Goal: Task Accomplishment & Management: Manage account settings

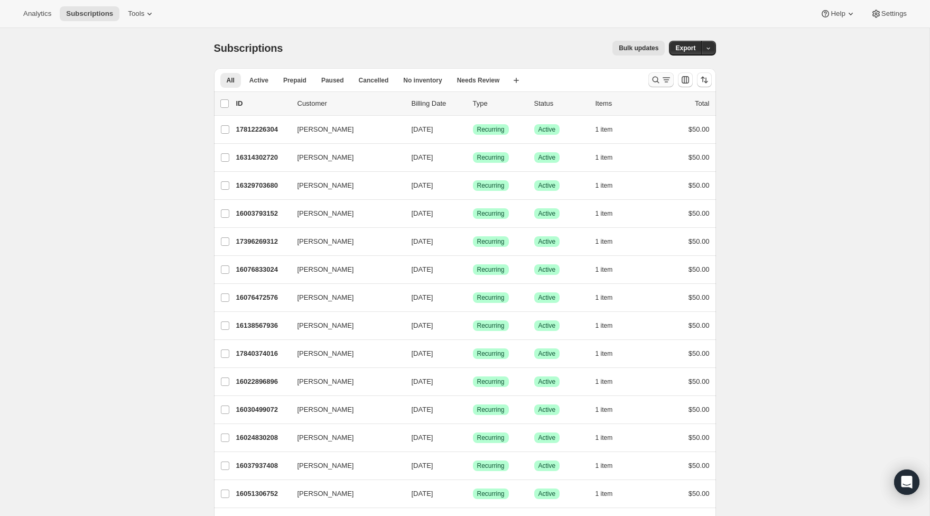
click at [658, 81] on icon "Search and filter results" at bounding box center [655, 79] width 11 height 11
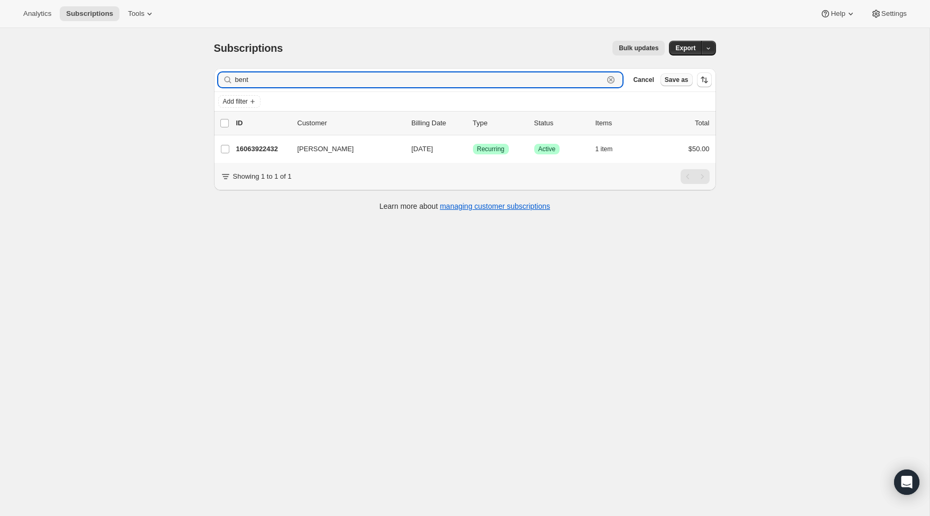
type input "bent"
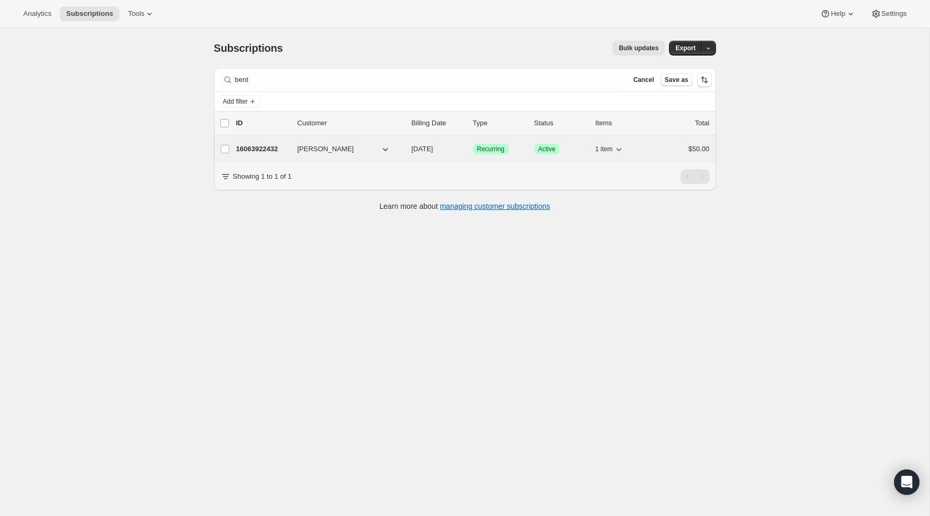
drag, startPoint x: 681, startPoint y: 78, endPoint x: 257, endPoint y: 144, distance: 429.4
click at [257, 144] on p "16063922432" at bounding box center [262, 149] width 53 height 11
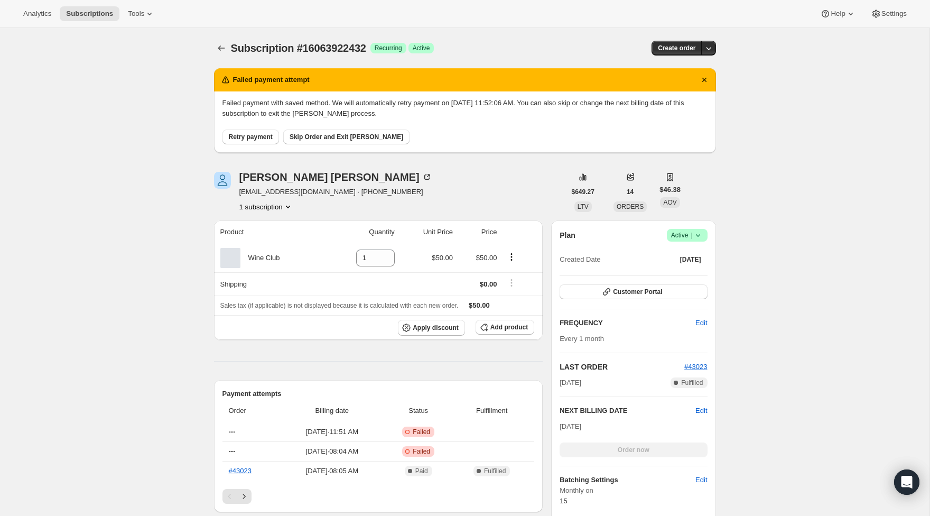
click at [253, 138] on span "Retry payment" at bounding box center [251, 137] width 44 height 8
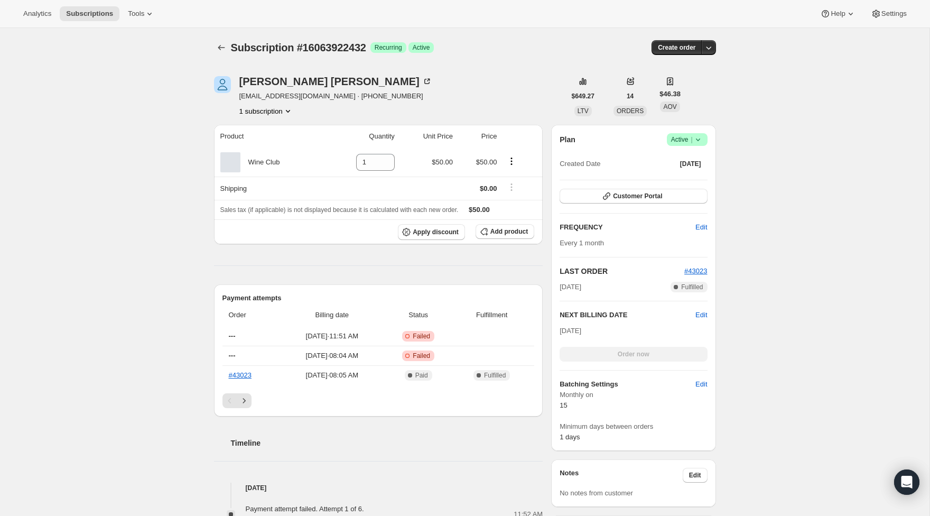
scroll to position [2, 0]
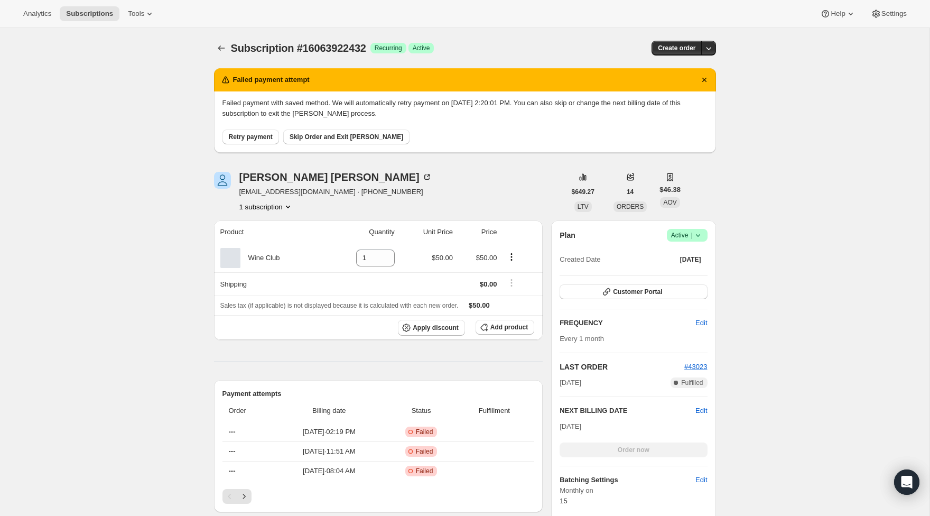
click at [315, 141] on button "Skip Order and Exit Dunning" at bounding box center [346, 136] width 126 height 15
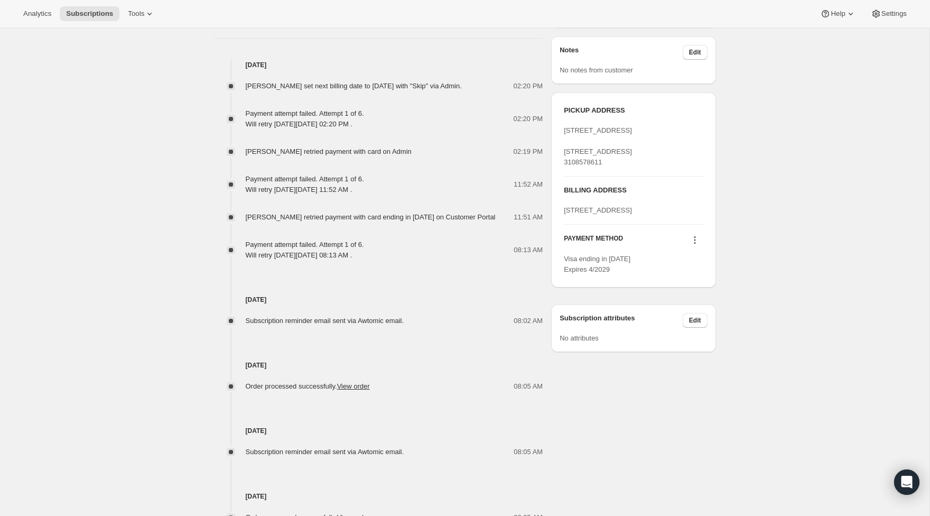
scroll to position [570, 0]
click at [695, 243] on icon at bounding box center [694, 237] width 11 height 11
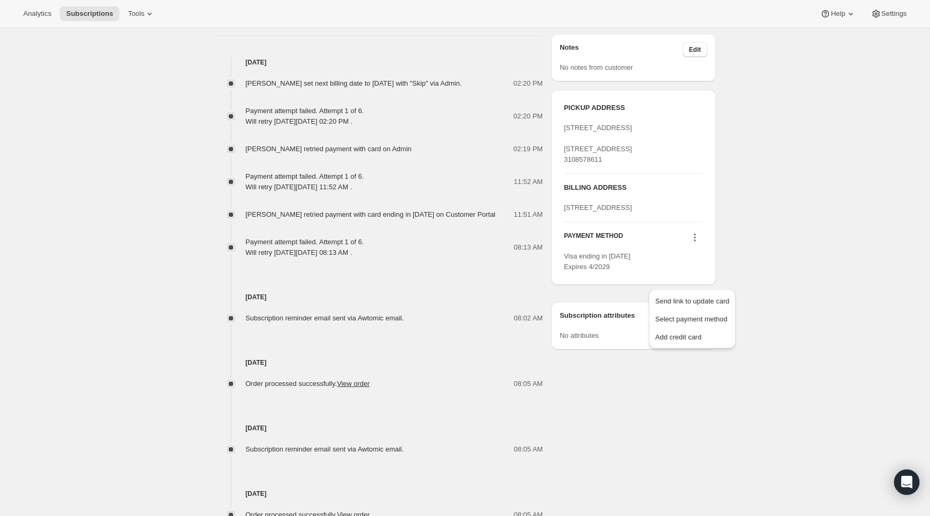
scroll to position [527, 0]
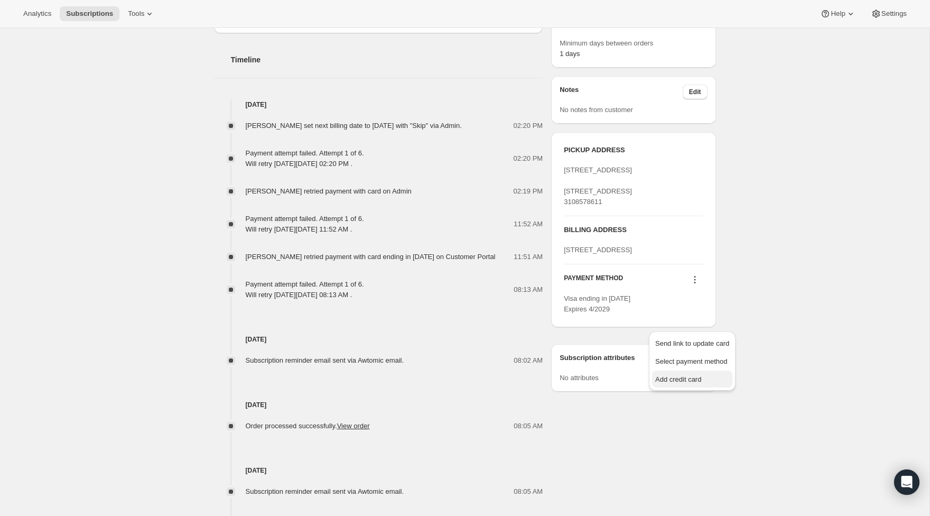
click at [701, 373] on button "Add credit card" at bounding box center [692, 378] width 80 height 17
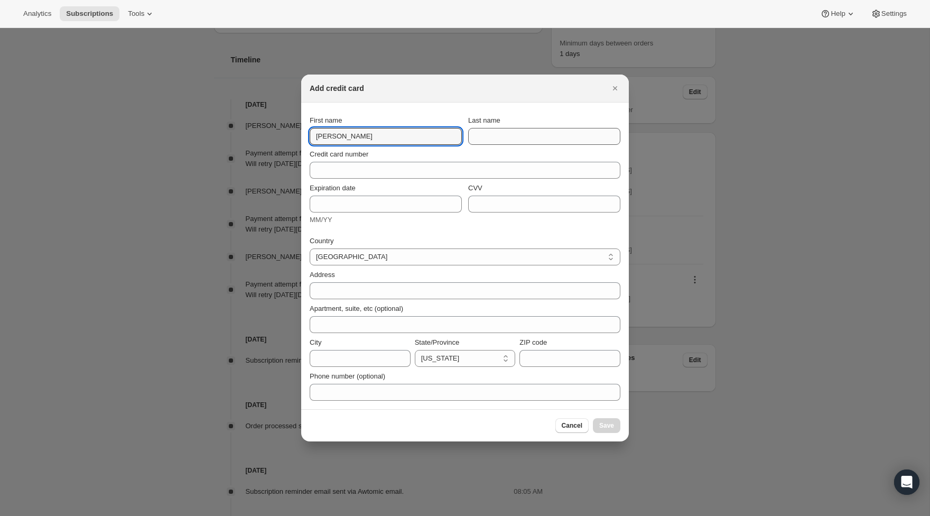
type input "Nicole"
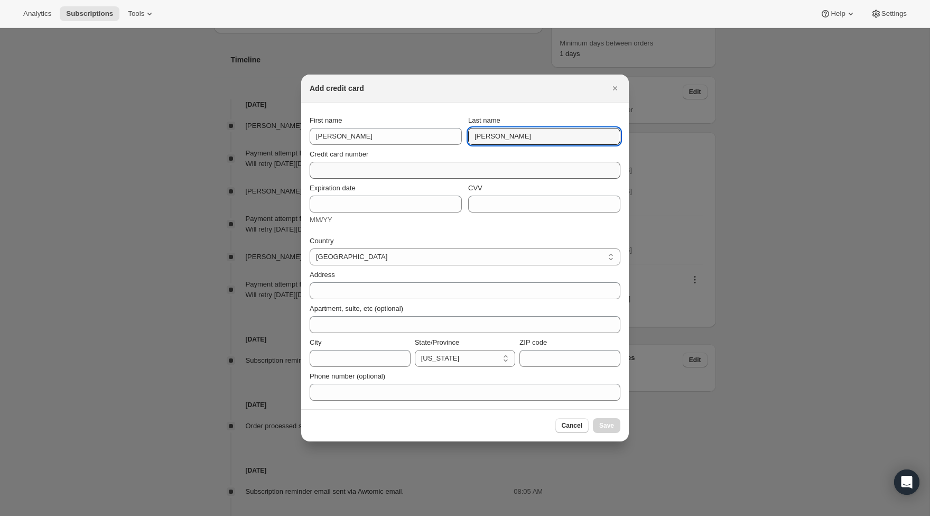
type input "Bentivegna"
click at [409, 175] on input "Credit card number" at bounding box center [461, 170] width 302 height 17
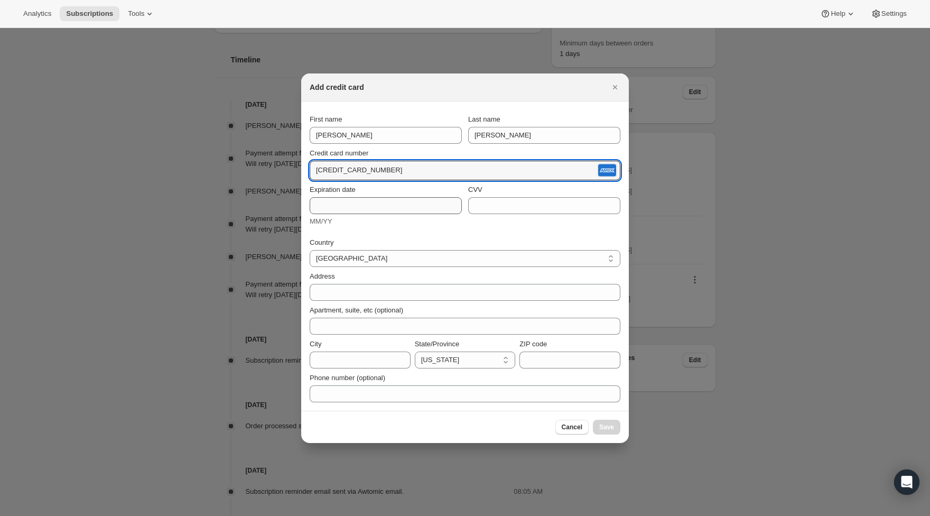
type input "3711 428560 01004"
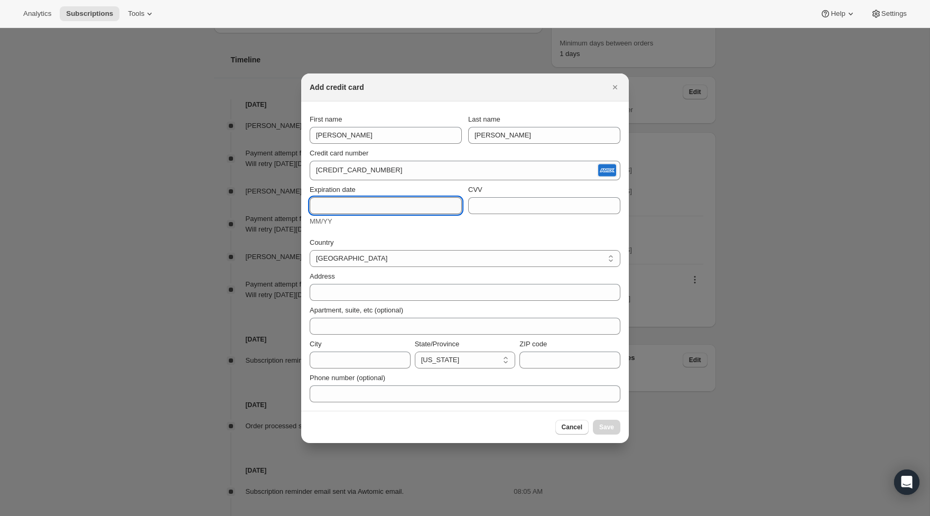
click at [402, 199] on input "Expiration date" at bounding box center [386, 205] width 152 height 17
type input "11/29"
click at [561, 197] on input "CVV" at bounding box center [544, 205] width 152 height 17
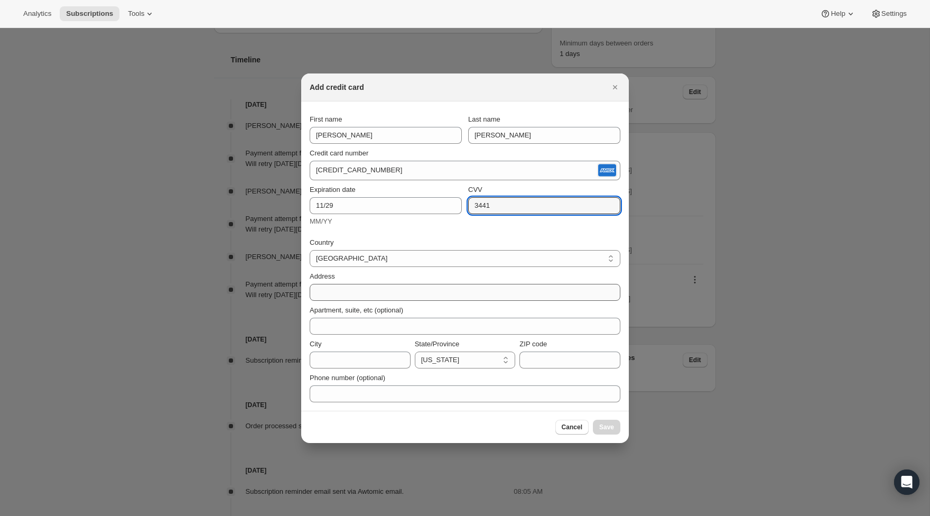
type input "3441"
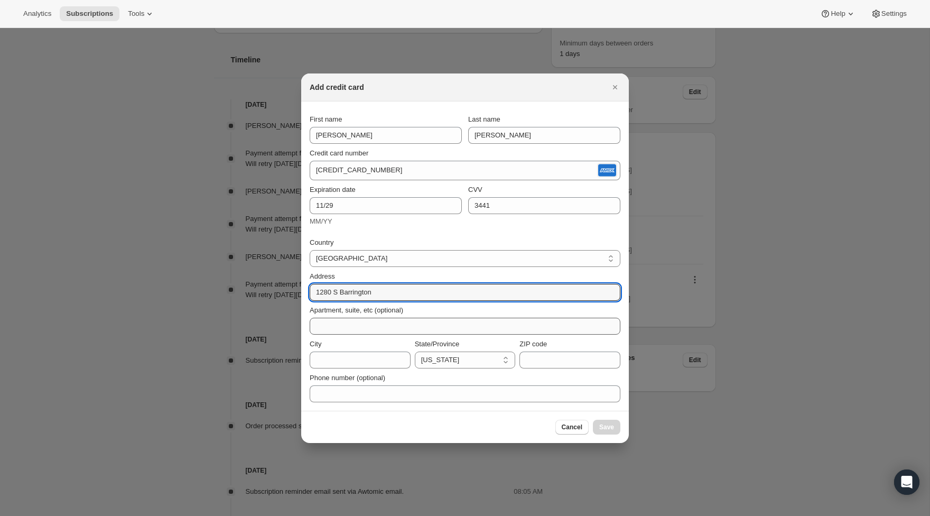
type input "1280 S Barrington"
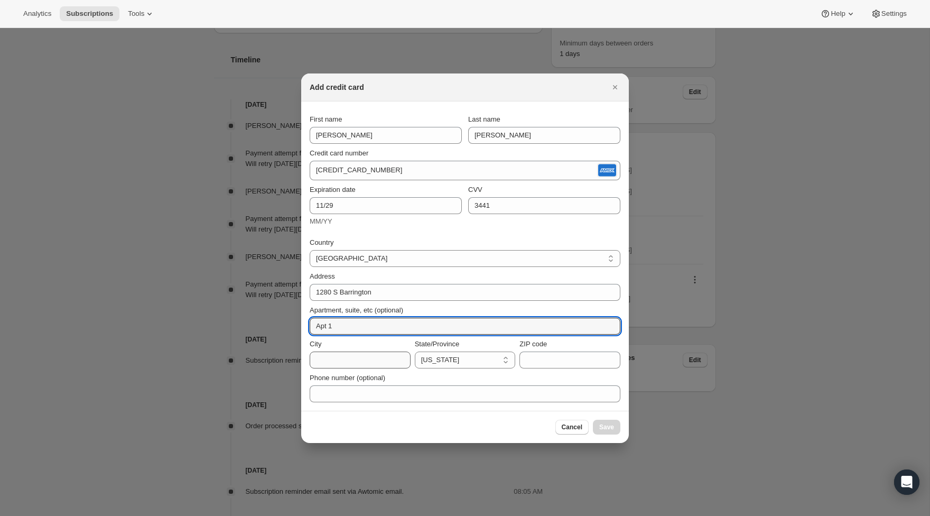
type input "Apt 1"
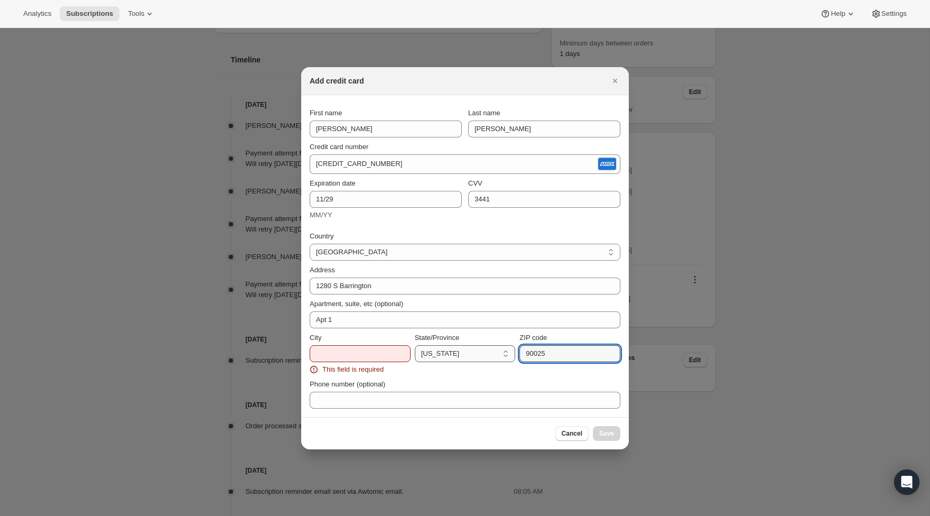
type input "90025"
select select "CA"
click at [333, 346] on input "City" at bounding box center [360, 353] width 101 height 17
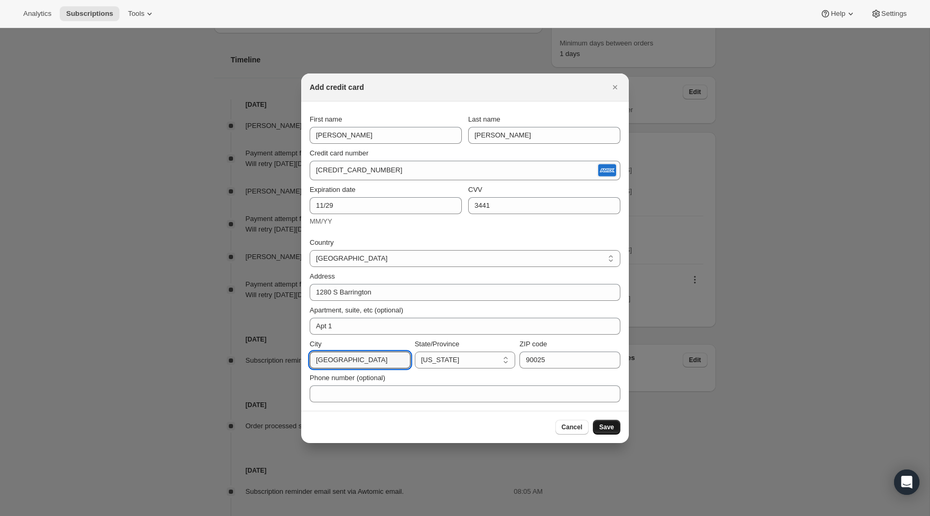
type input "Los Angeles"
click at [615, 426] on button "Save" at bounding box center [606, 426] width 27 height 15
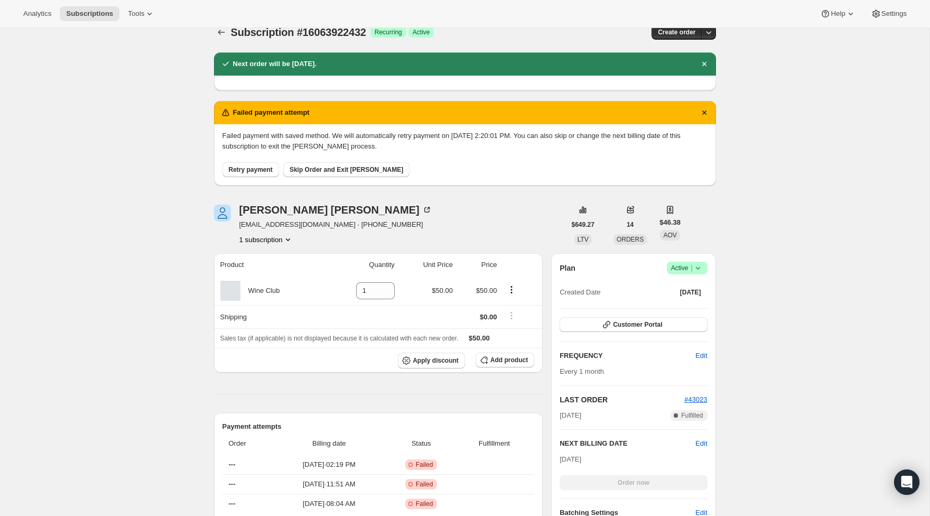
scroll to position [0, 0]
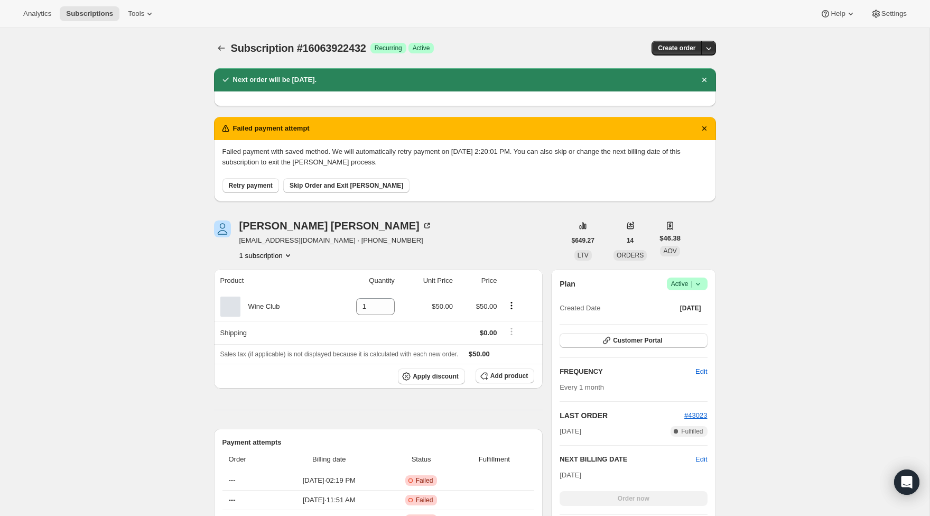
click at [258, 185] on span "Retry payment" at bounding box center [251, 185] width 44 height 8
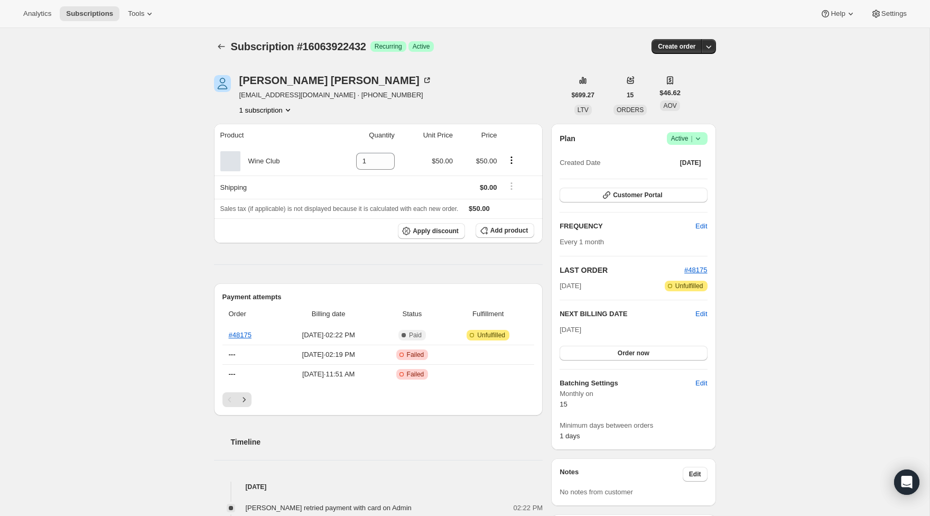
scroll to position [2, 0]
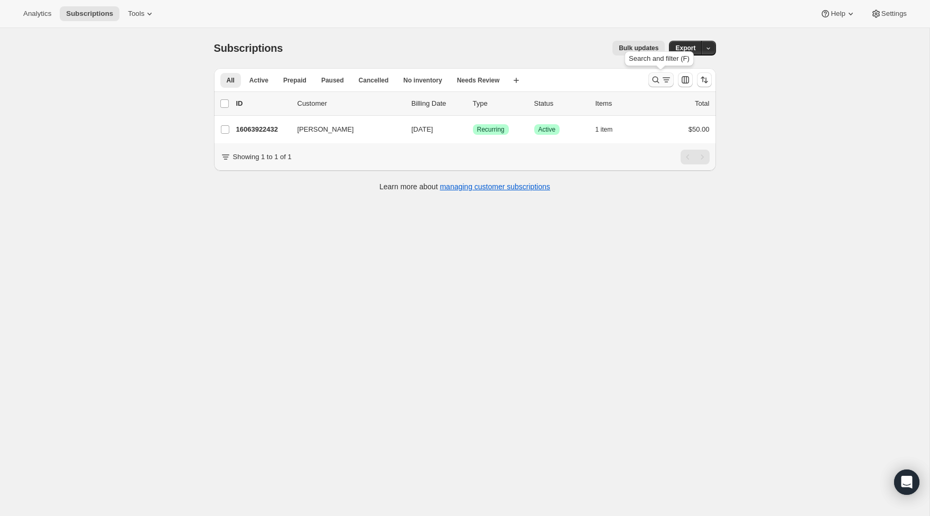
click at [659, 80] on icon "Search and filter results" at bounding box center [655, 79] width 11 height 11
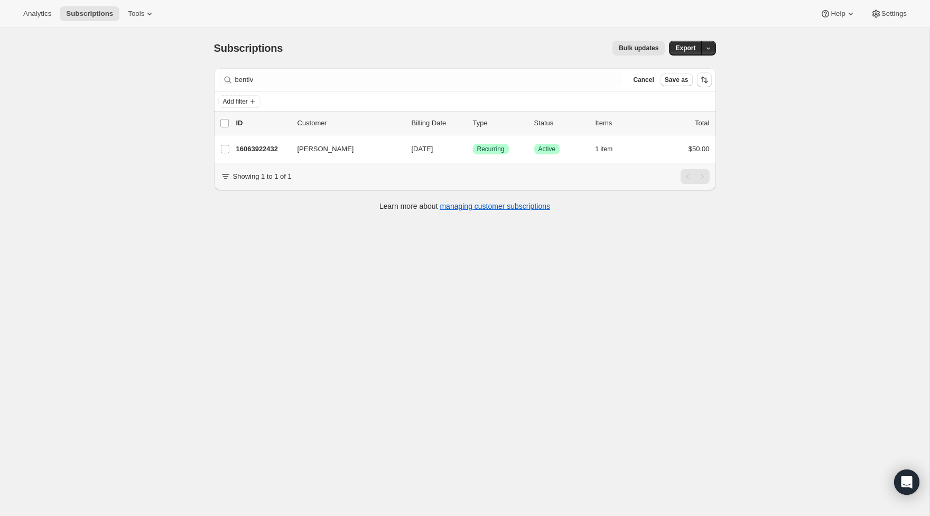
click at [611, 79] on div "bentiv Clear" at bounding box center [420, 79] width 405 height 15
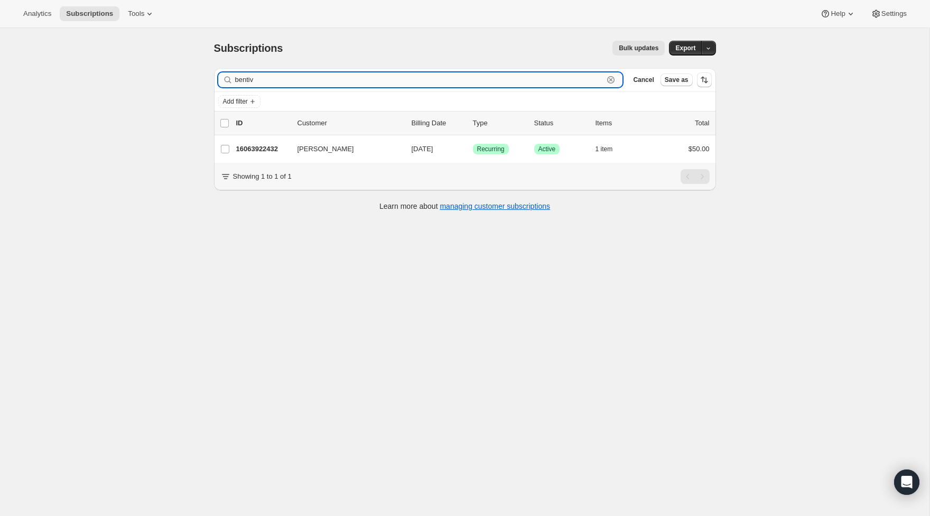
drag, startPoint x: 611, startPoint y: 79, endPoint x: 331, endPoint y: 82, distance: 279.5
click at [331, 82] on input "bentiv" at bounding box center [419, 79] width 369 height 15
click at [330, 82] on input "bentiv" at bounding box center [419, 79] width 369 height 15
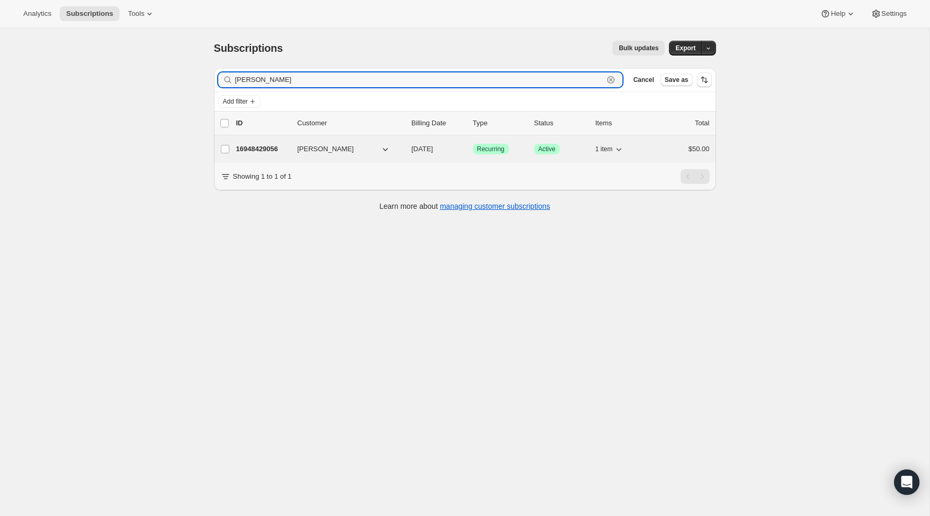
type input "Mary Robertson"
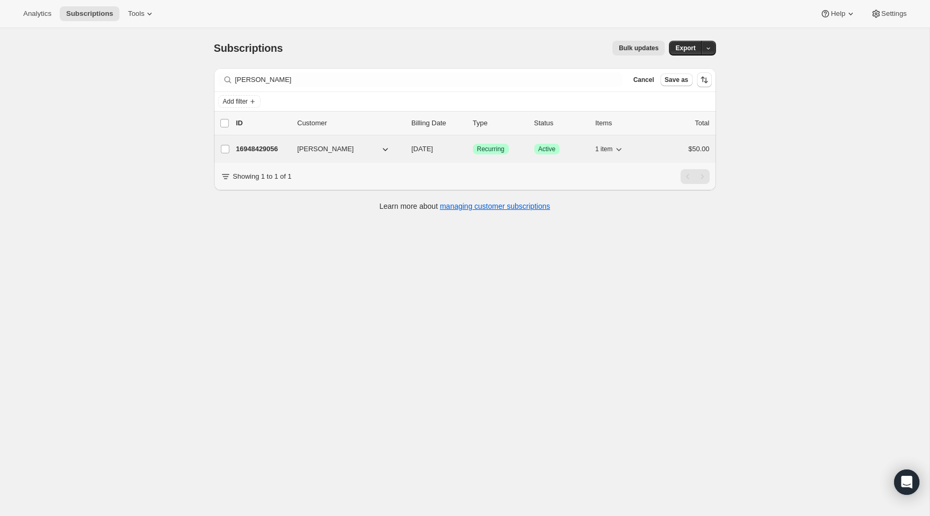
click at [241, 145] on p "16948429056" at bounding box center [262, 149] width 53 height 11
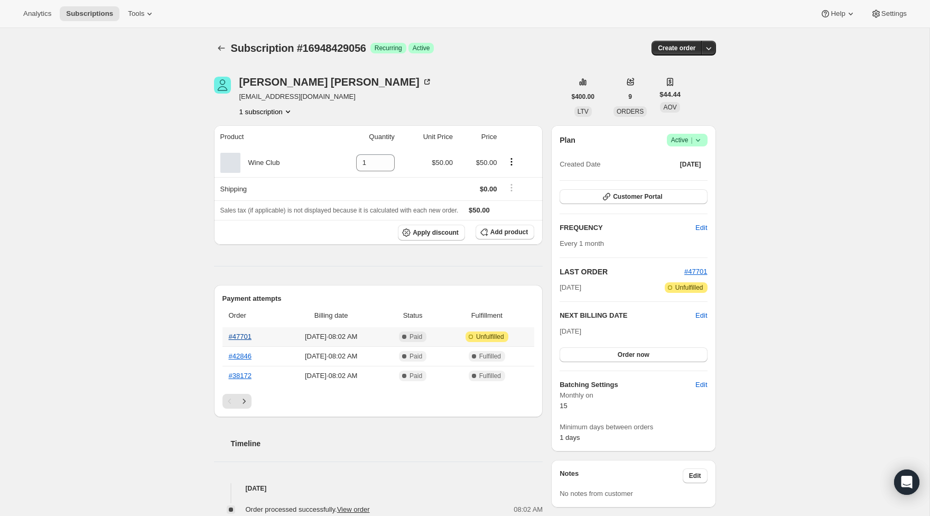
click at [239, 338] on link "#47701" at bounding box center [240, 336] width 23 height 8
click at [251, 49] on span "Subscription #16948429056" at bounding box center [298, 48] width 135 height 12
click at [226, 49] on icon "Subscriptions" at bounding box center [221, 48] width 11 height 11
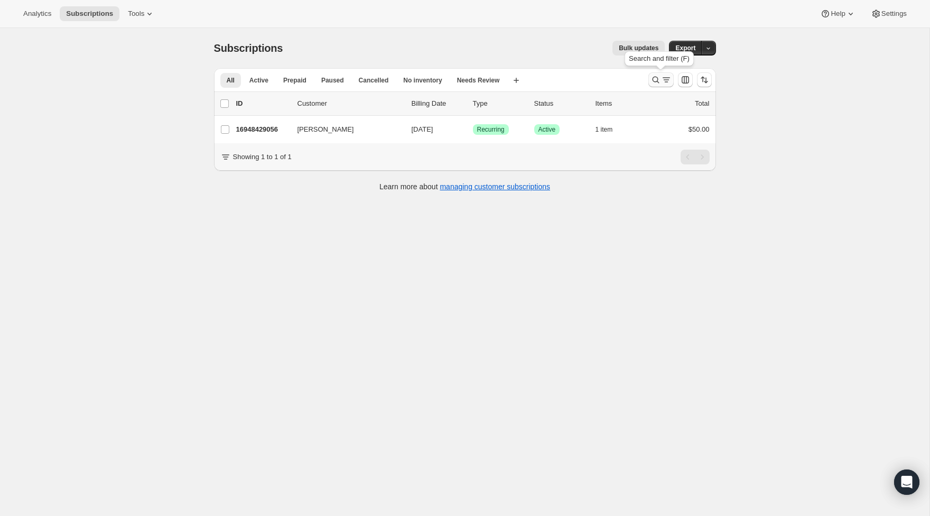
click at [657, 78] on icon "Search and filter results" at bounding box center [655, 79] width 11 height 11
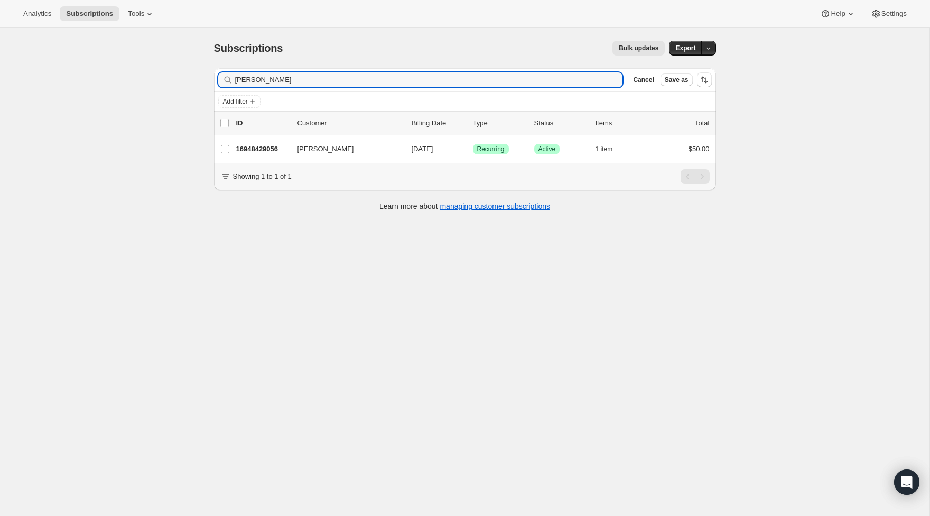
drag, startPoint x: 306, startPoint y: 79, endPoint x: 157, endPoint y: 67, distance: 149.5
click at [157, 67] on div "Subscriptions. This page is ready Subscriptions Bulk updates More actions Bulk …" at bounding box center [464, 286] width 929 height 516
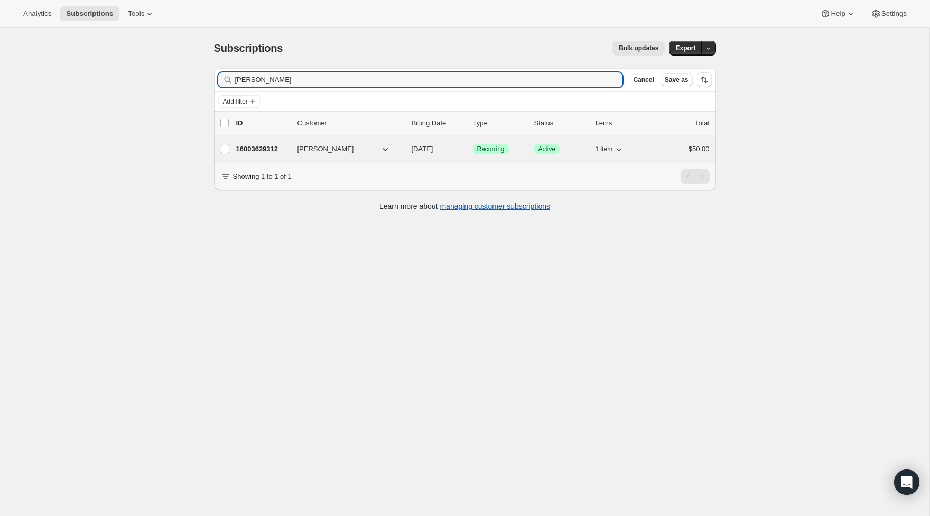
type input "Aron"
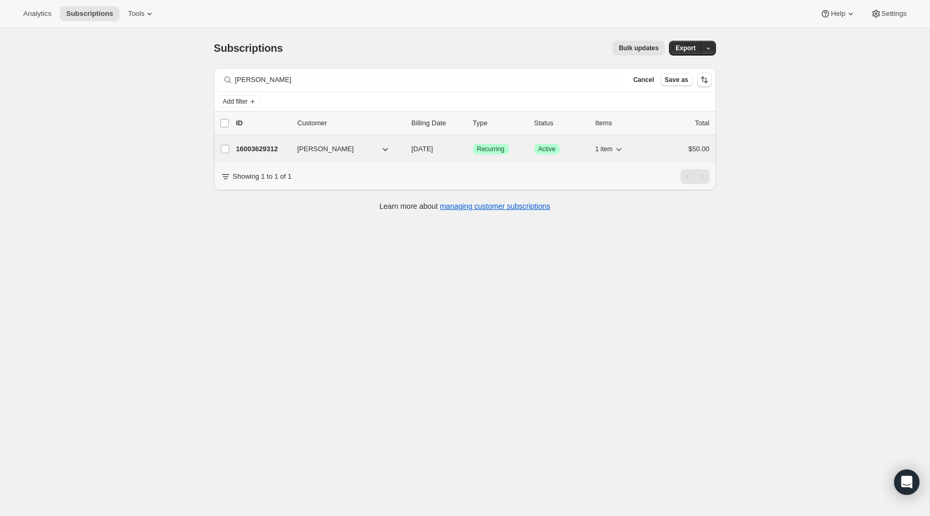
click at [262, 150] on p "16003629312" at bounding box center [262, 149] width 53 height 11
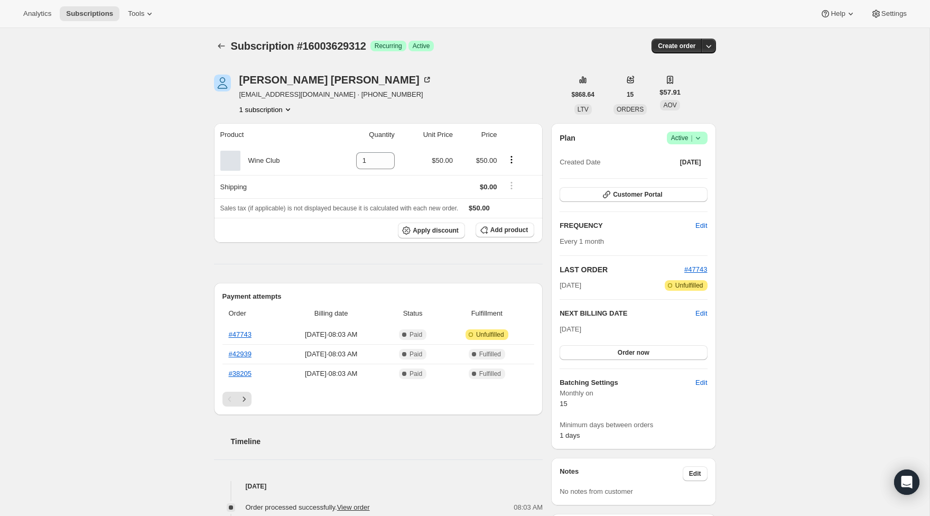
scroll to position [5, 0]
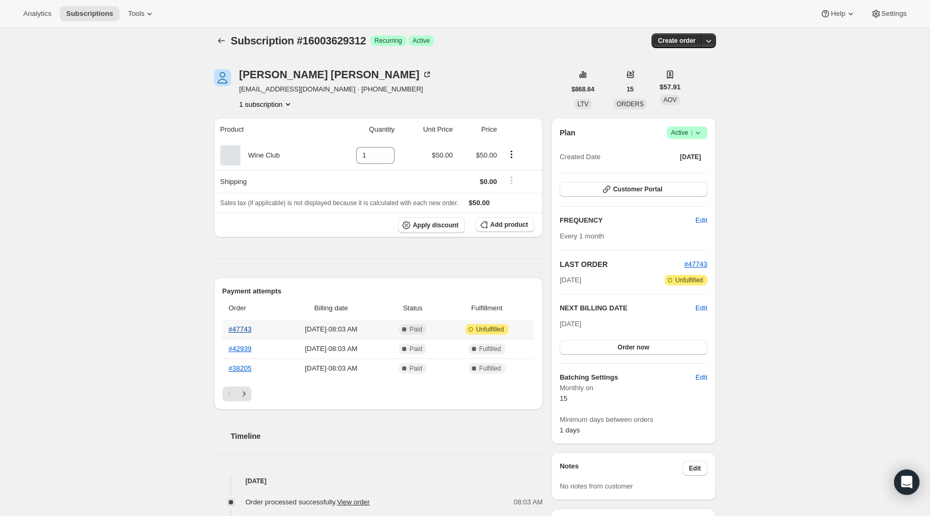
click at [245, 331] on link "#47743" at bounding box center [240, 329] width 23 height 8
click at [220, 44] on icon "Subscriptions" at bounding box center [221, 41] width 11 height 11
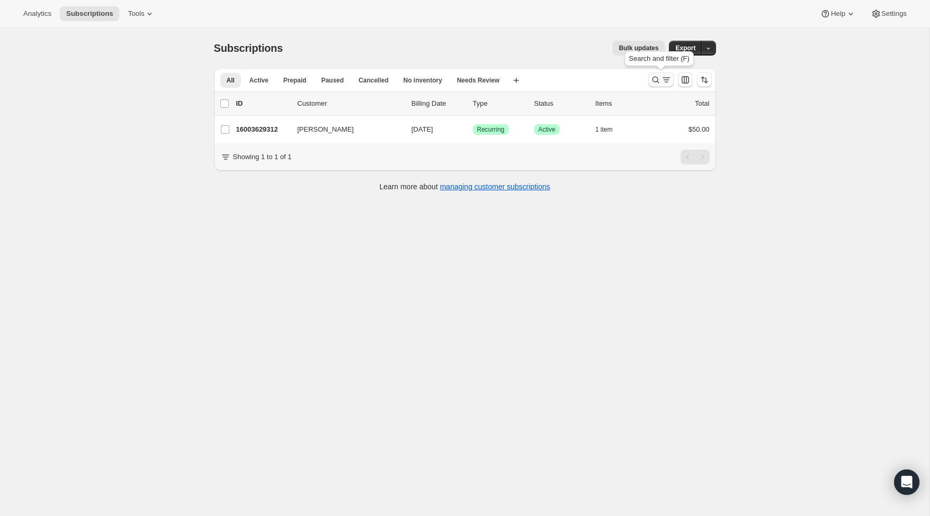
click at [655, 80] on icon "Search and filter results" at bounding box center [655, 79] width 11 height 11
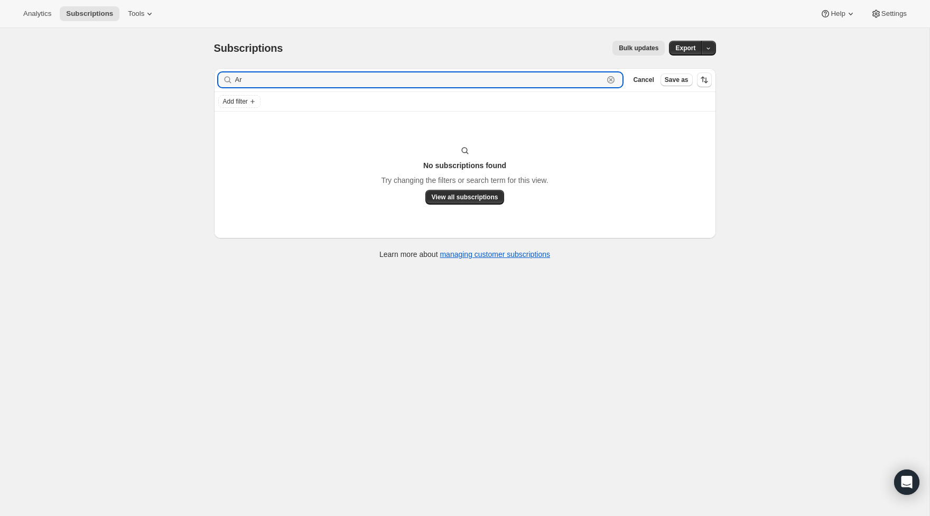
type input "A"
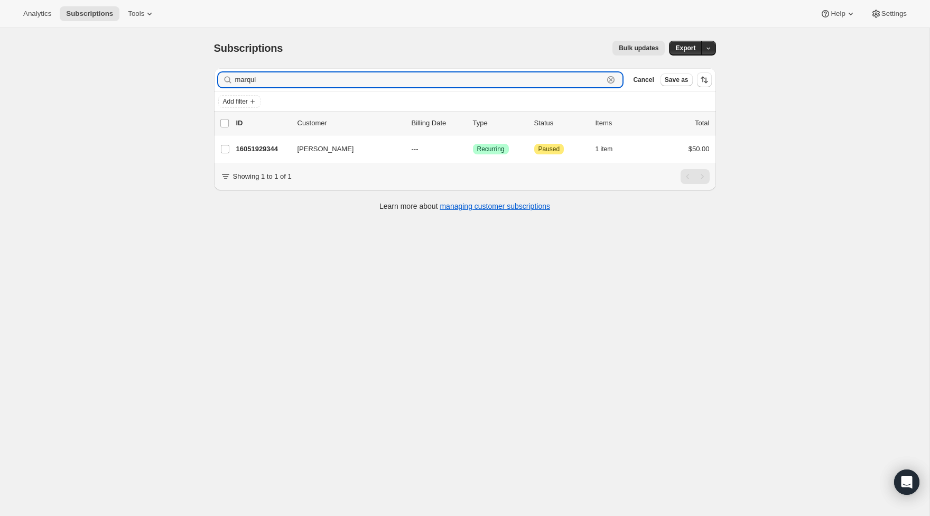
type input "marque"
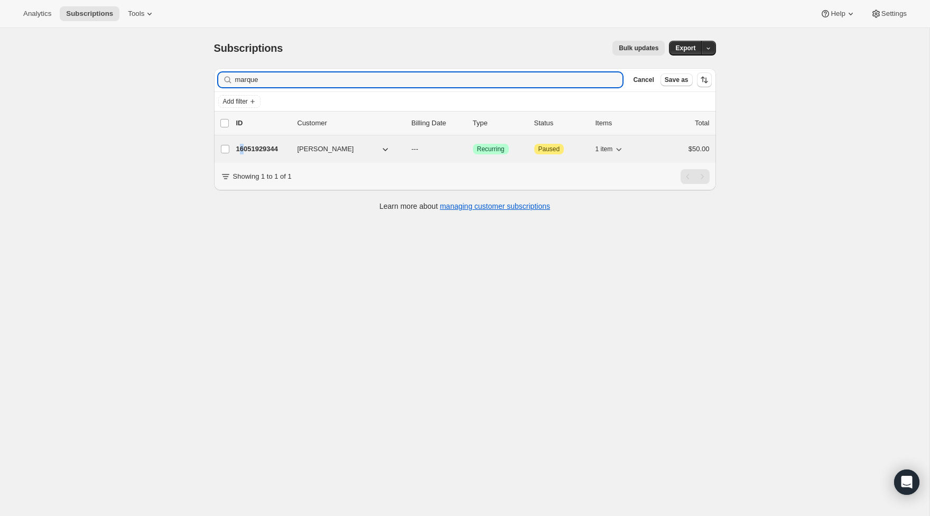
drag, startPoint x: 655, startPoint y: 80, endPoint x: 241, endPoint y: 150, distance: 419.5
click at [241, 150] on p "16051929344" at bounding box center [262, 149] width 53 height 11
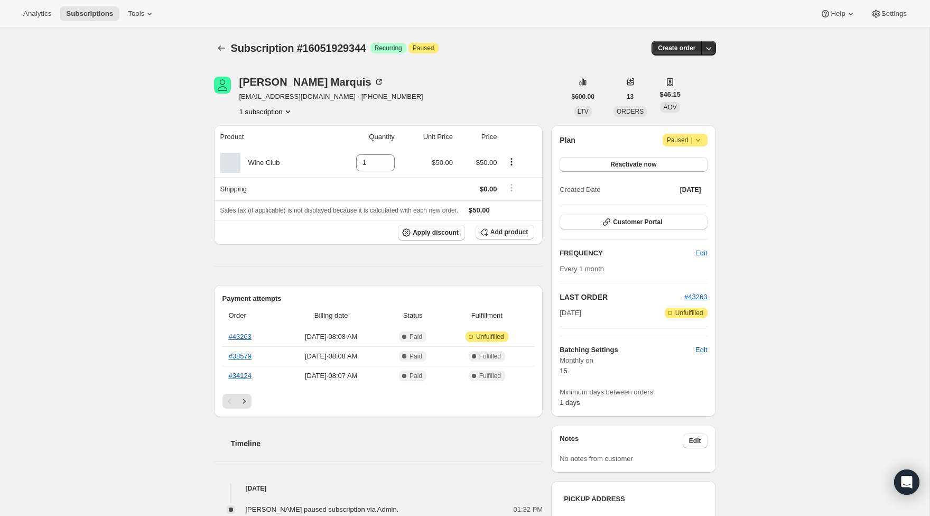
scroll to position [1, 0]
click at [245, 334] on link "#43263" at bounding box center [240, 336] width 23 height 8
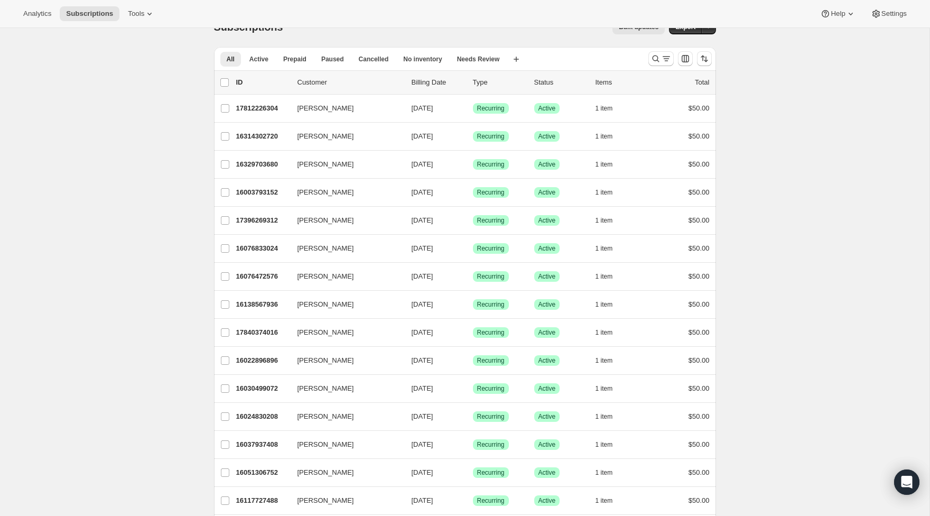
scroll to position [23, 0]
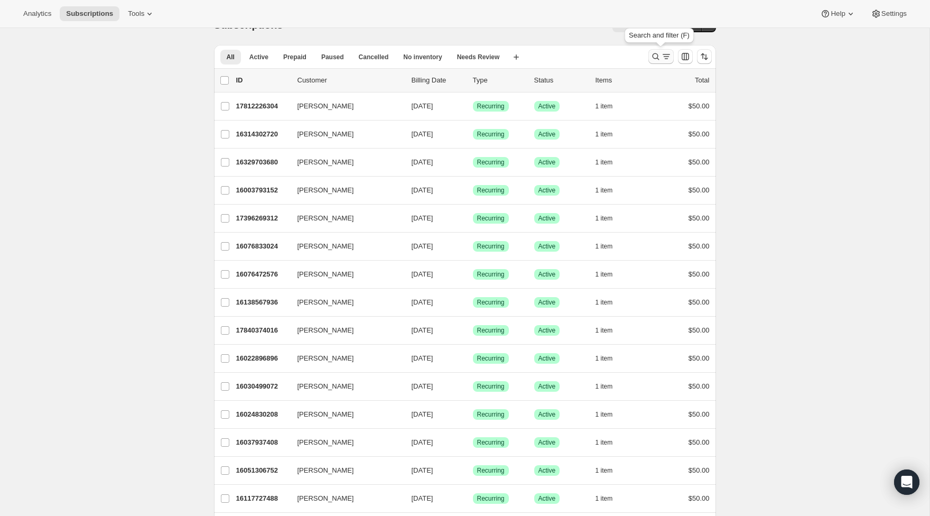
click at [651, 54] on icon "Search and filter results" at bounding box center [655, 56] width 11 height 11
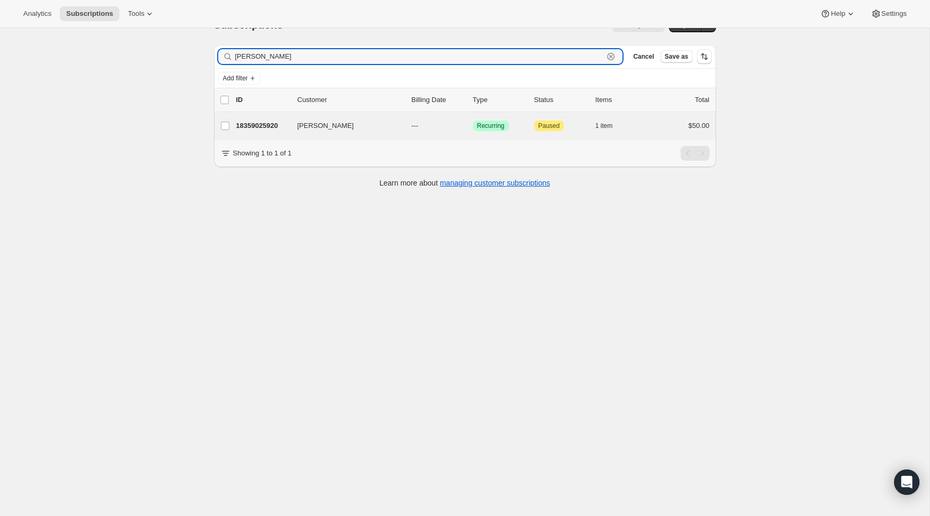
type input "Andrew pu"
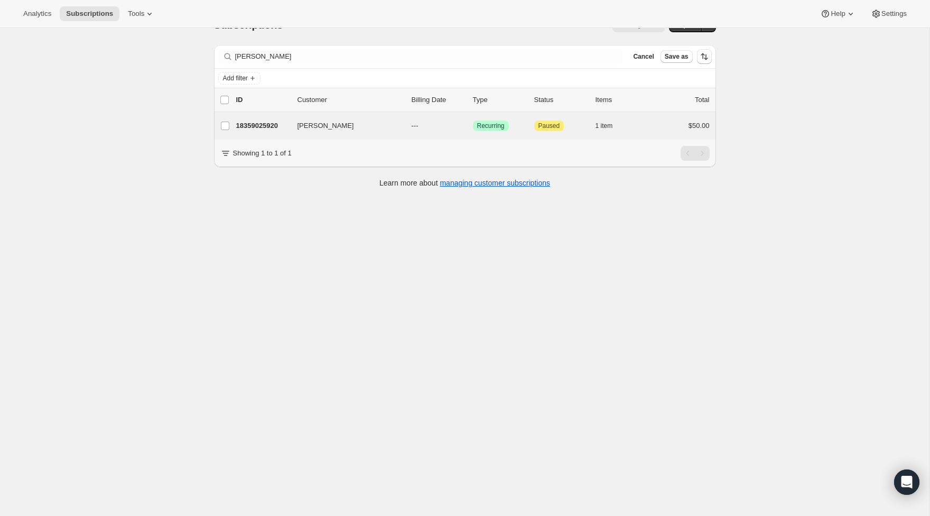
click at [258, 136] on div "Andrew Putt 18359025920 Andrew Putt --- Success Recurring Attention Paused 1 it…" at bounding box center [465, 125] width 502 height 27
click at [265, 129] on p "18359025920" at bounding box center [262, 126] width 53 height 11
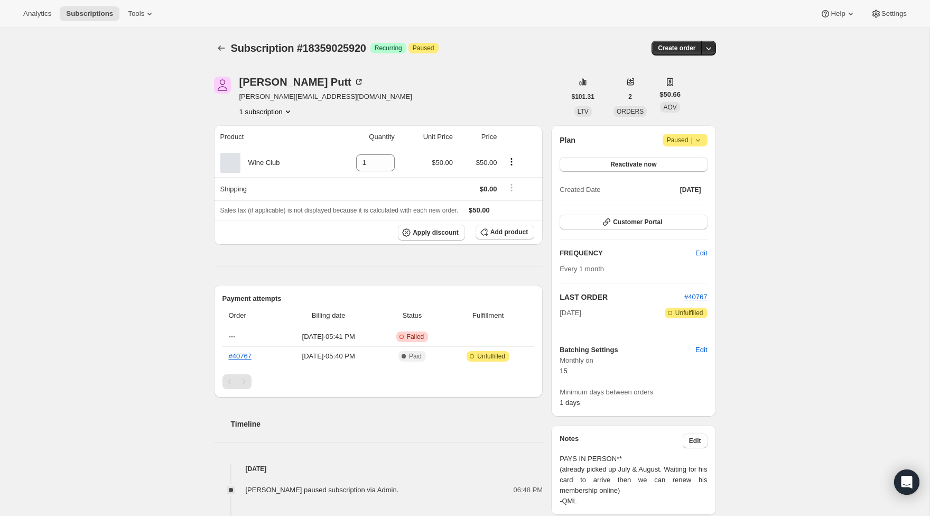
click at [701, 140] on icon at bounding box center [698, 140] width 11 height 11
click at [674, 138] on span "Paused |" at bounding box center [685, 140] width 36 height 11
click at [591, 135] on div "Plan Attention Paused |" at bounding box center [632, 140] width 147 height 13
click at [626, 162] on span "Reactivate now" at bounding box center [633, 164] width 46 height 8
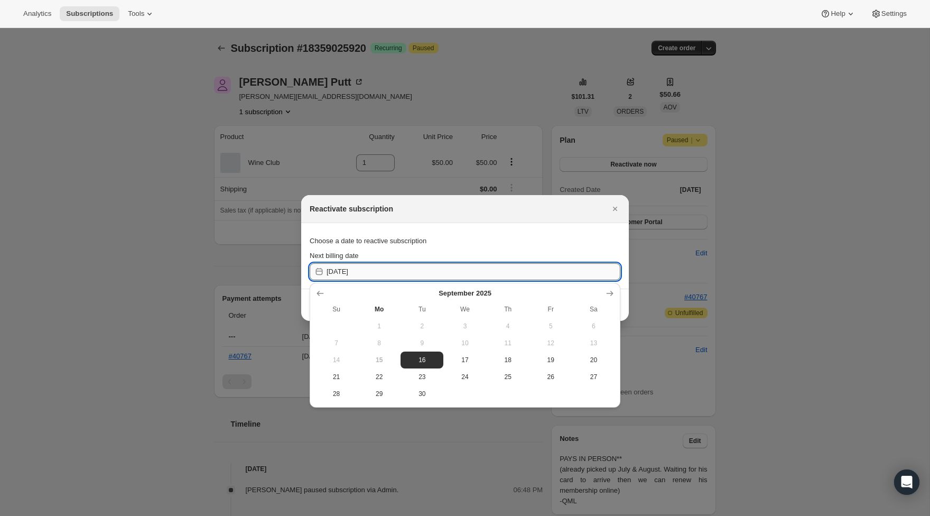
click at [352, 267] on input "2025-09-16" at bounding box center [474, 271] width 294 height 17
click at [612, 294] on icon "Show next month, October 2025" at bounding box center [610, 293] width 7 height 5
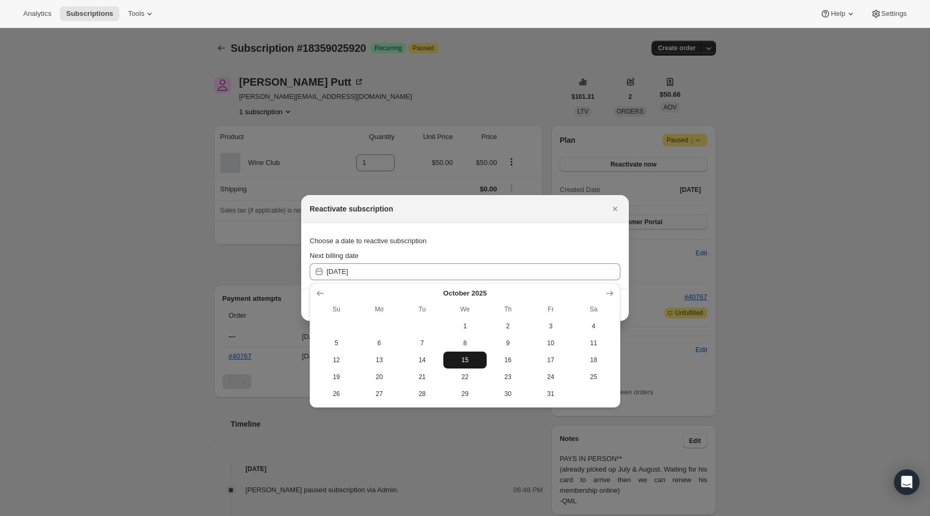
click at [461, 358] on span "15" at bounding box center [464, 360] width 34 height 8
type input "2025-10-15"
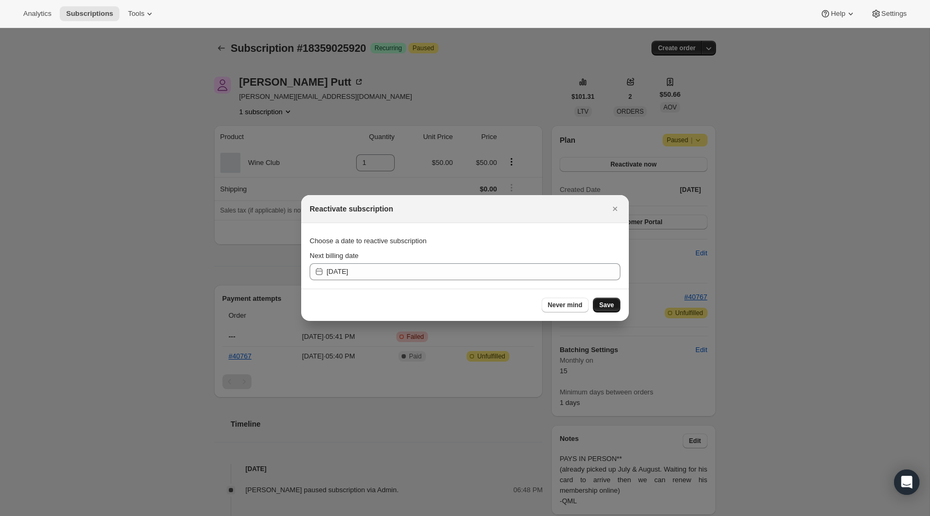
click at [616, 305] on button "Save" at bounding box center [606, 304] width 27 height 15
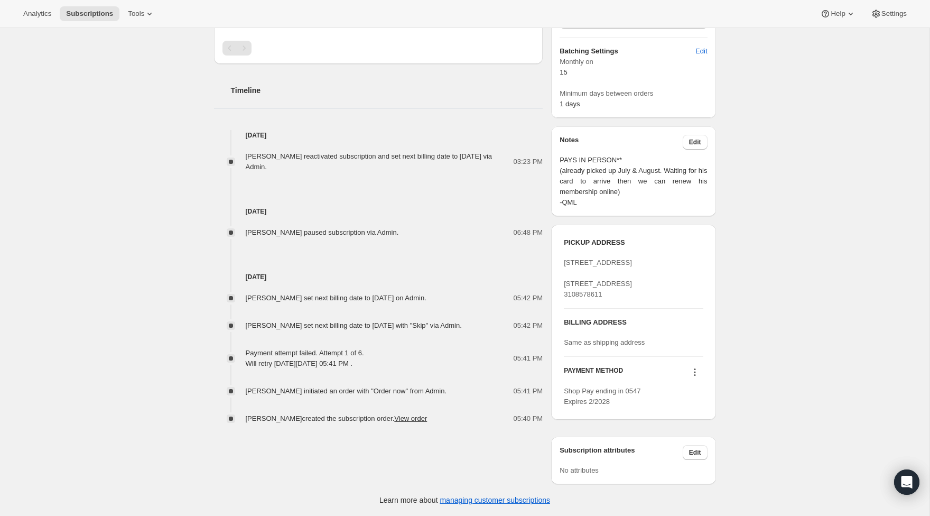
scroll to position [403, 0]
click at [693, 370] on icon at bounding box center [694, 372] width 11 height 11
click at [689, 446] on span "Add credit card" at bounding box center [678, 450] width 46 height 8
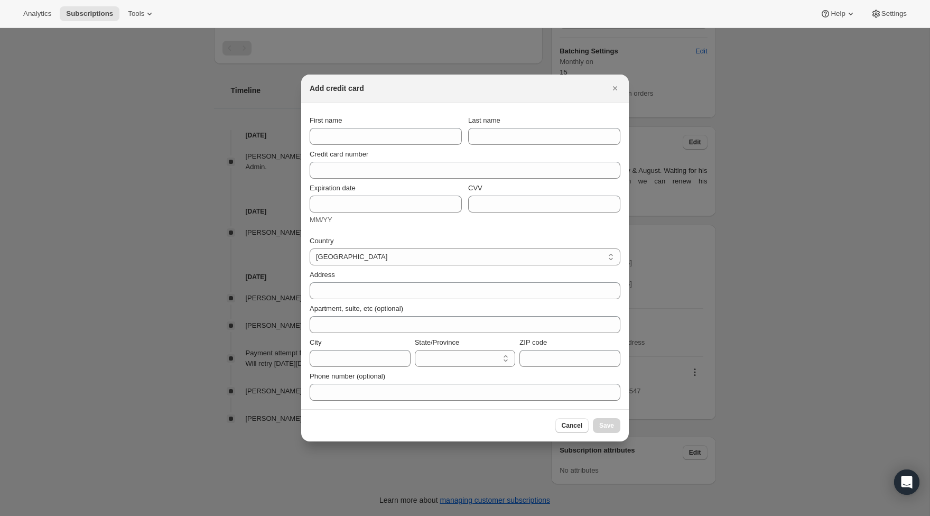
select select "AL"
type input "Andrew"
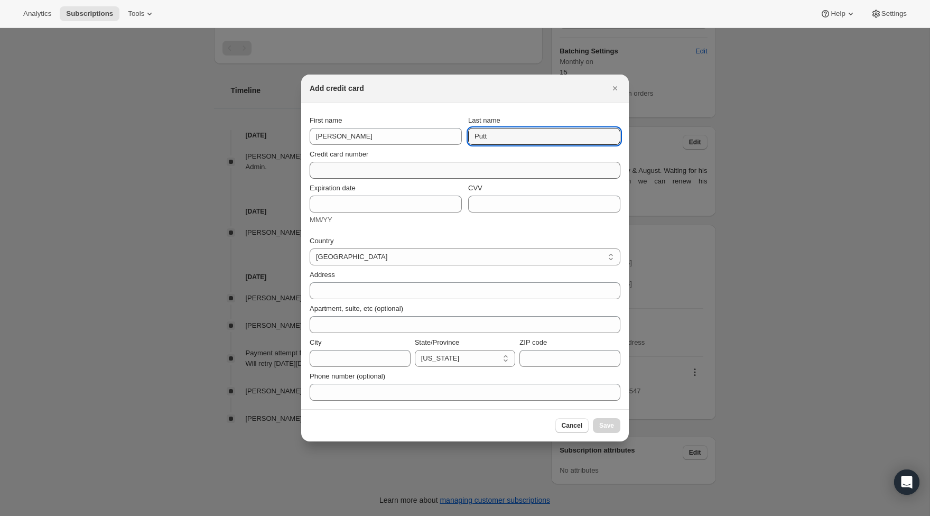
type input "Putt"
click at [340, 174] on input "Credit card number" at bounding box center [461, 170] width 302 height 17
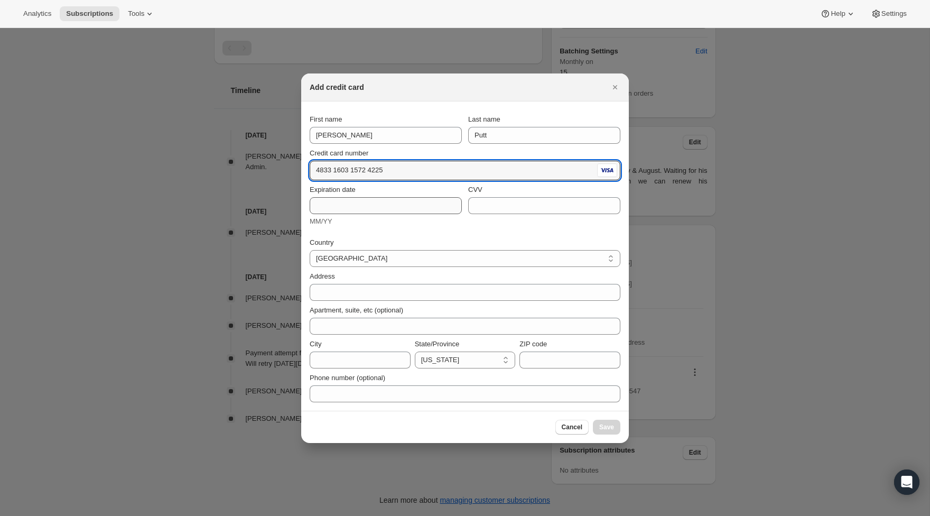
type input "4833 1603 1572 4225"
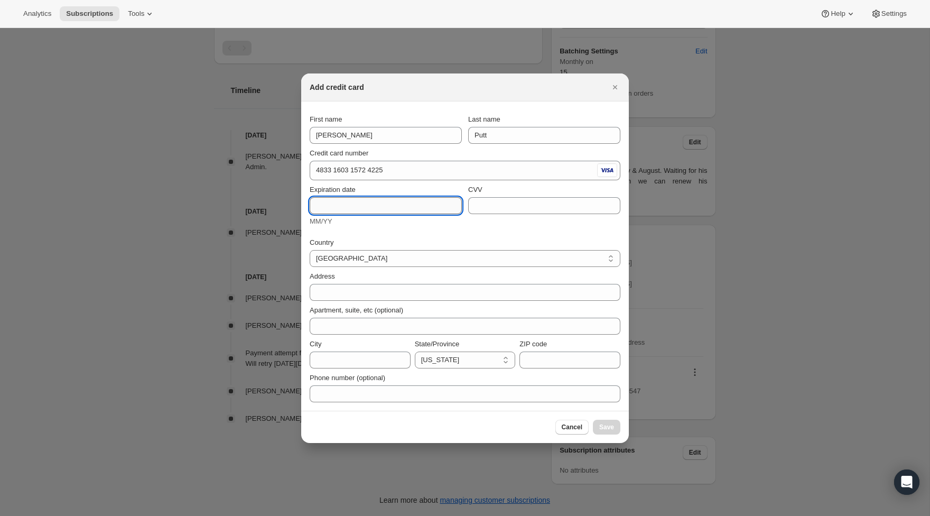
click at [399, 198] on input "Expiration date" at bounding box center [386, 205] width 152 height 17
type input "09/30"
click at [472, 212] on input "CVV" at bounding box center [544, 205] width 152 height 17
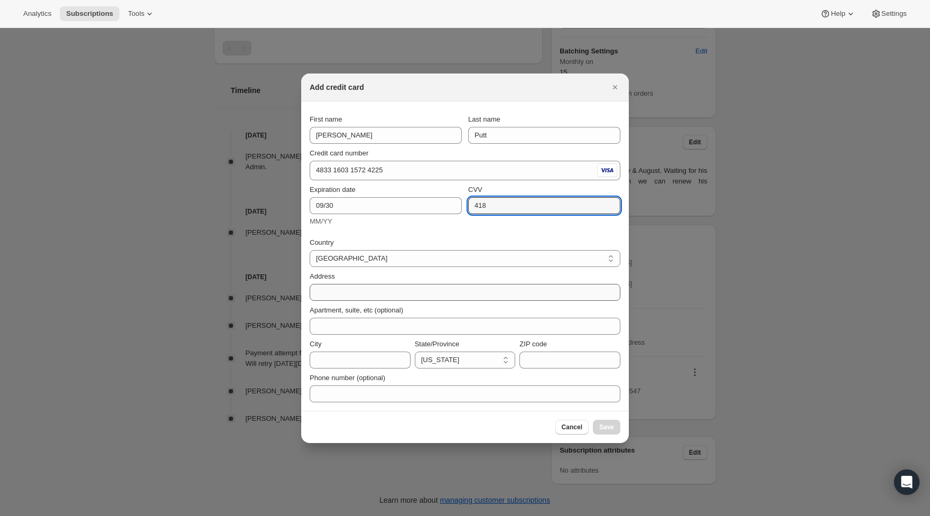
type input "418"
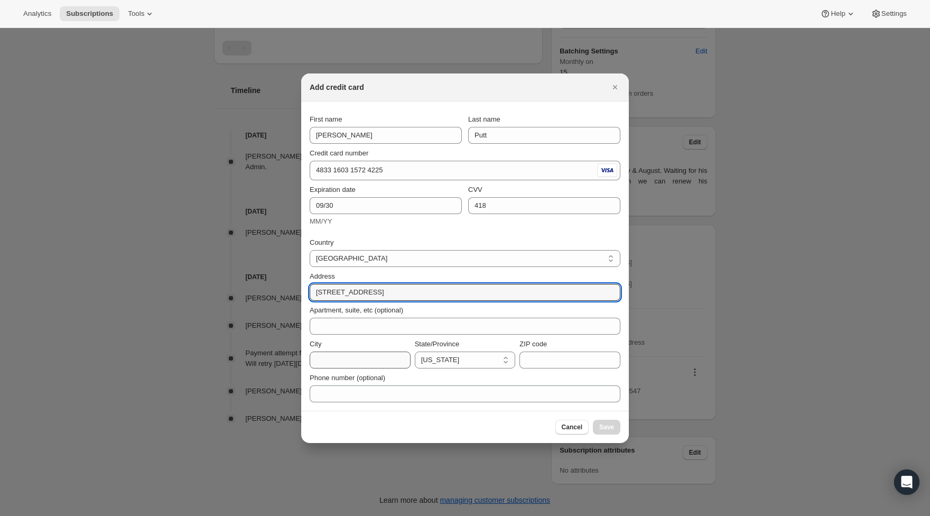
type input "3707 Motor Ave"
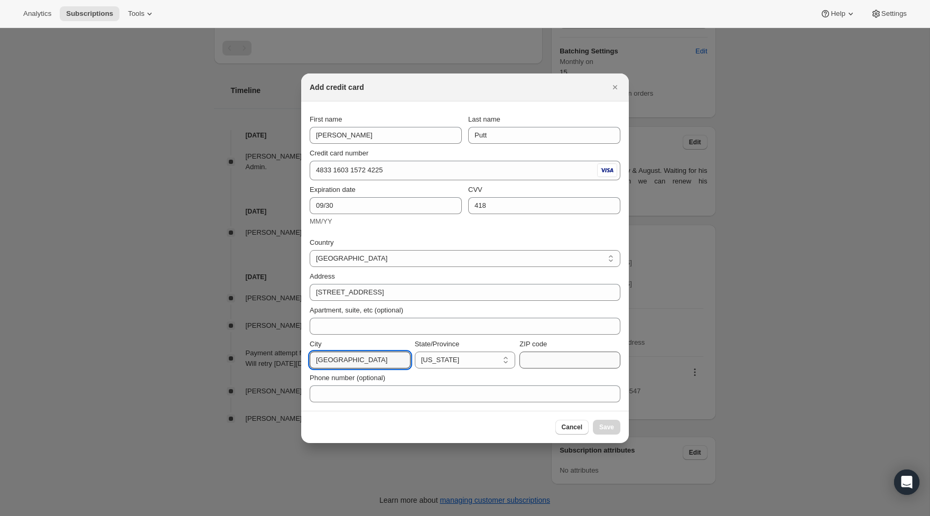
type input "Los Angeles"
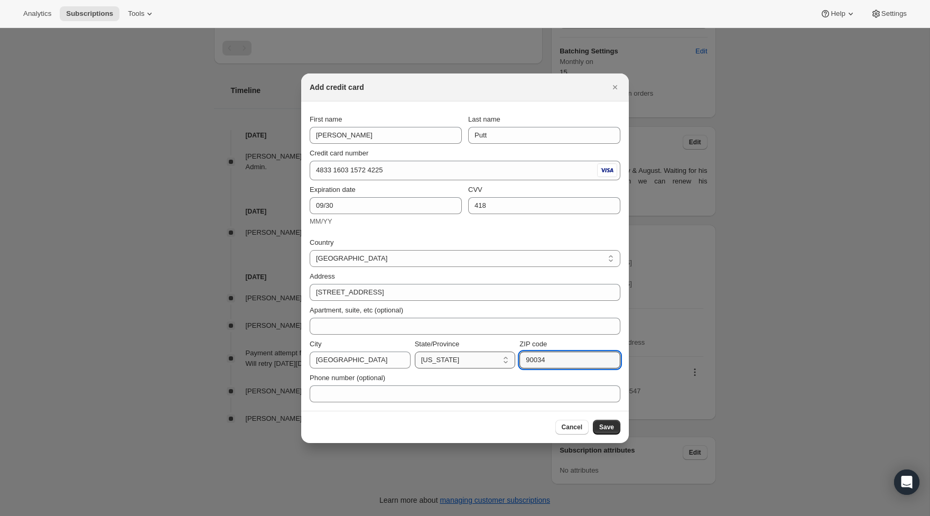
type input "90034"
select select "CA"
click at [618, 427] on button "Save" at bounding box center [606, 426] width 27 height 15
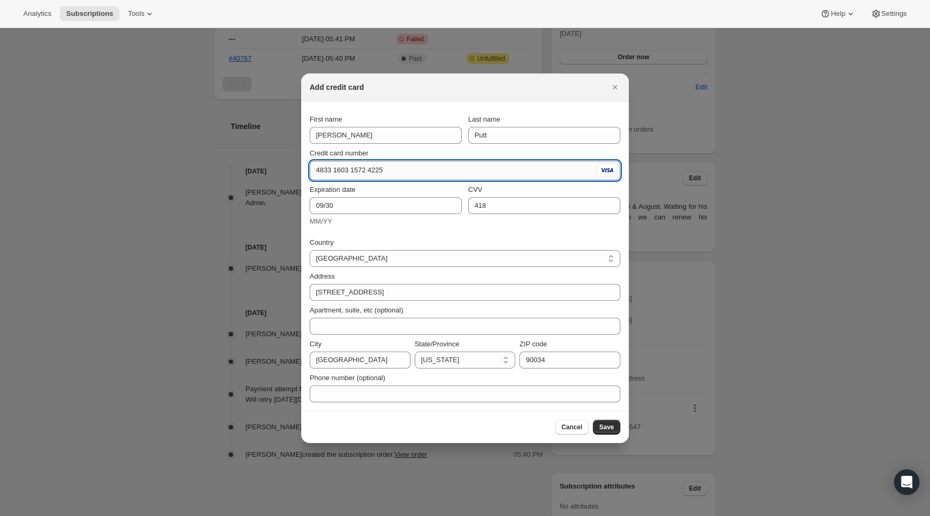
click at [415, 170] on input "4833 1603 1572 4225" at bounding box center [452, 170] width 285 height 17
type input "4833 1603 1572 4226"
click at [608, 427] on span "Save" at bounding box center [606, 427] width 15 height 8
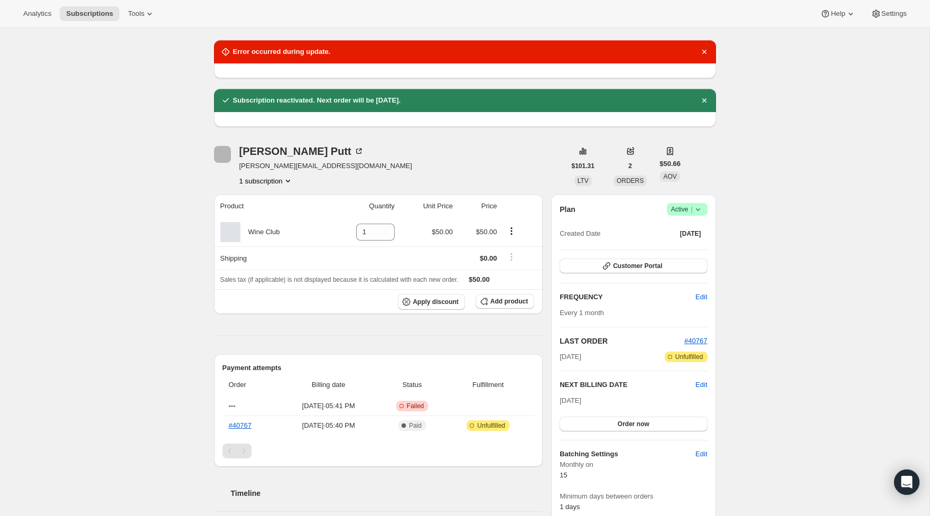
scroll to position [27, 0]
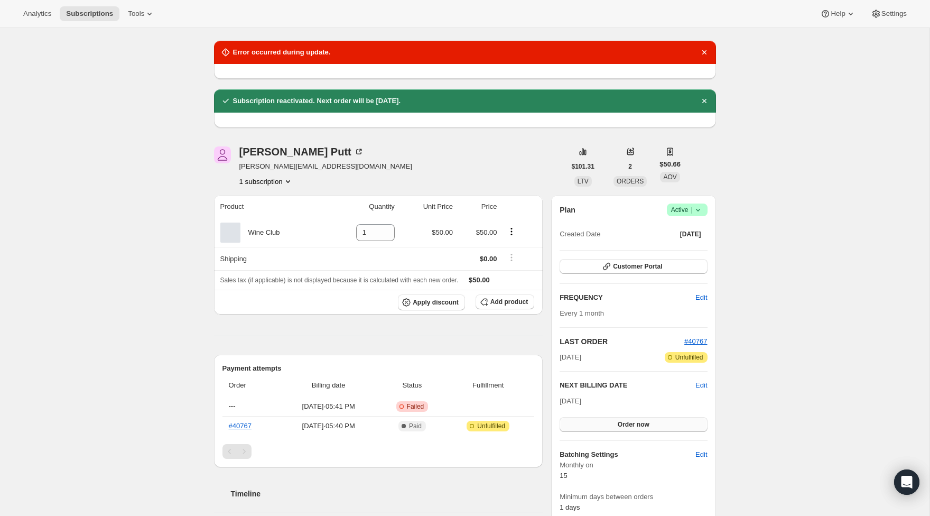
click at [651, 424] on button "Order now" at bounding box center [632, 424] width 147 height 15
click at [651, 424] on span "Click to confirm" at bounding box center [633, 424] width 48 height 8
